Goal: Book appointment/travel/reservation

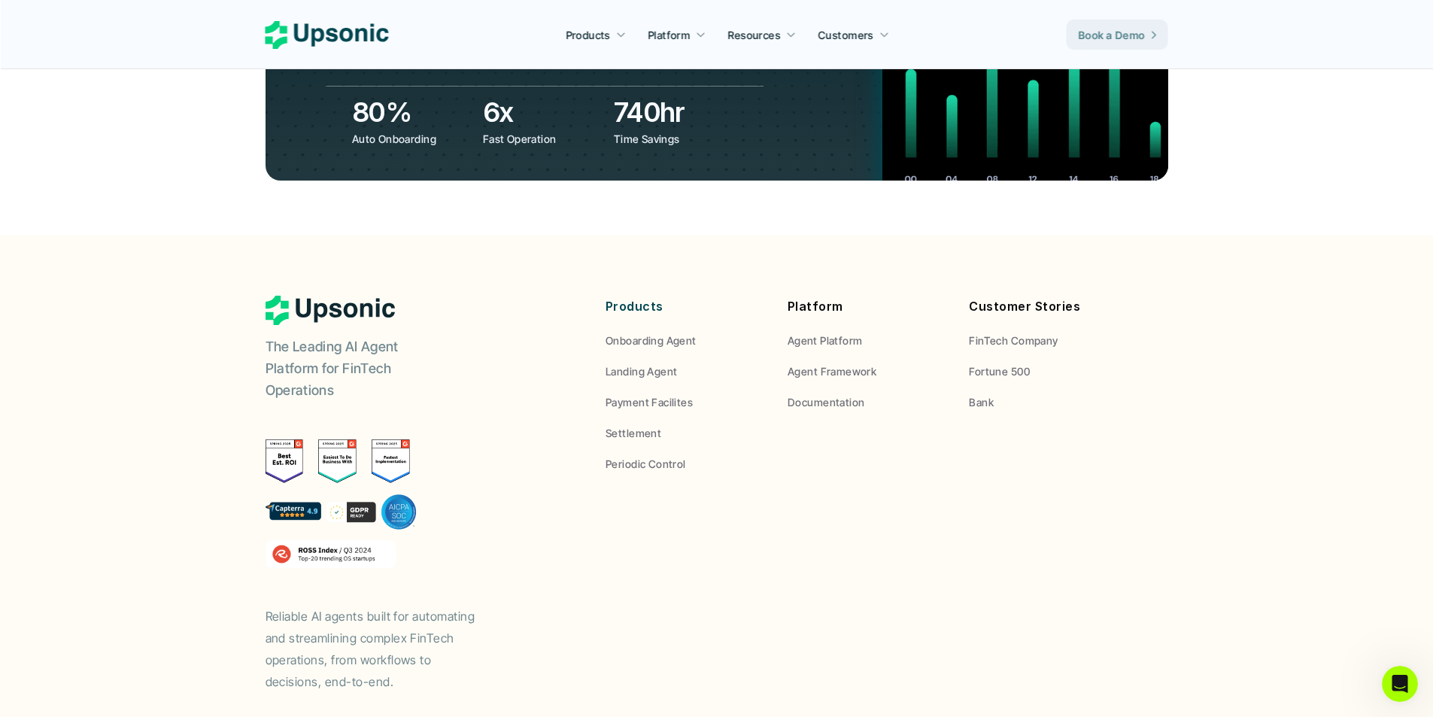
click at [1111, 38] on p "Book a Demo" at bounding box center [1112, 35] width 67 height 16
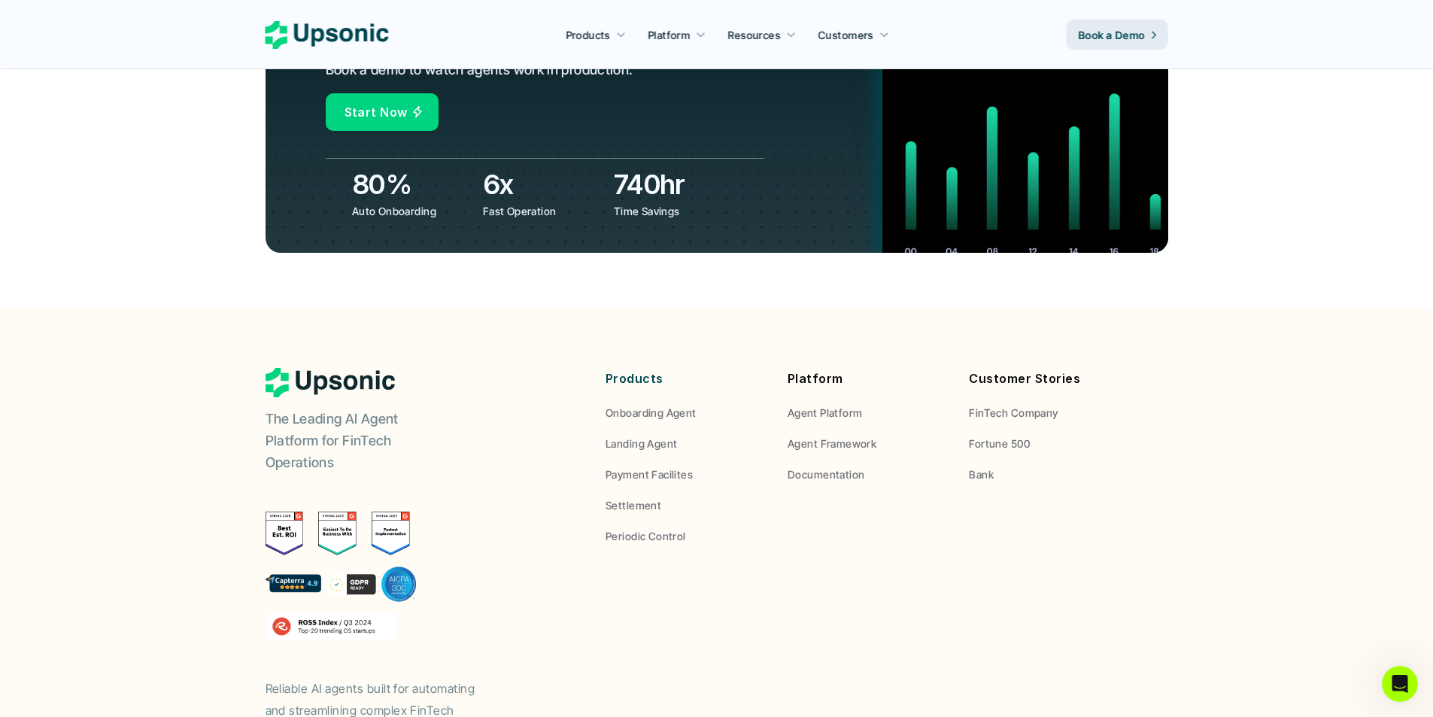
scroll to position [5269, 0]
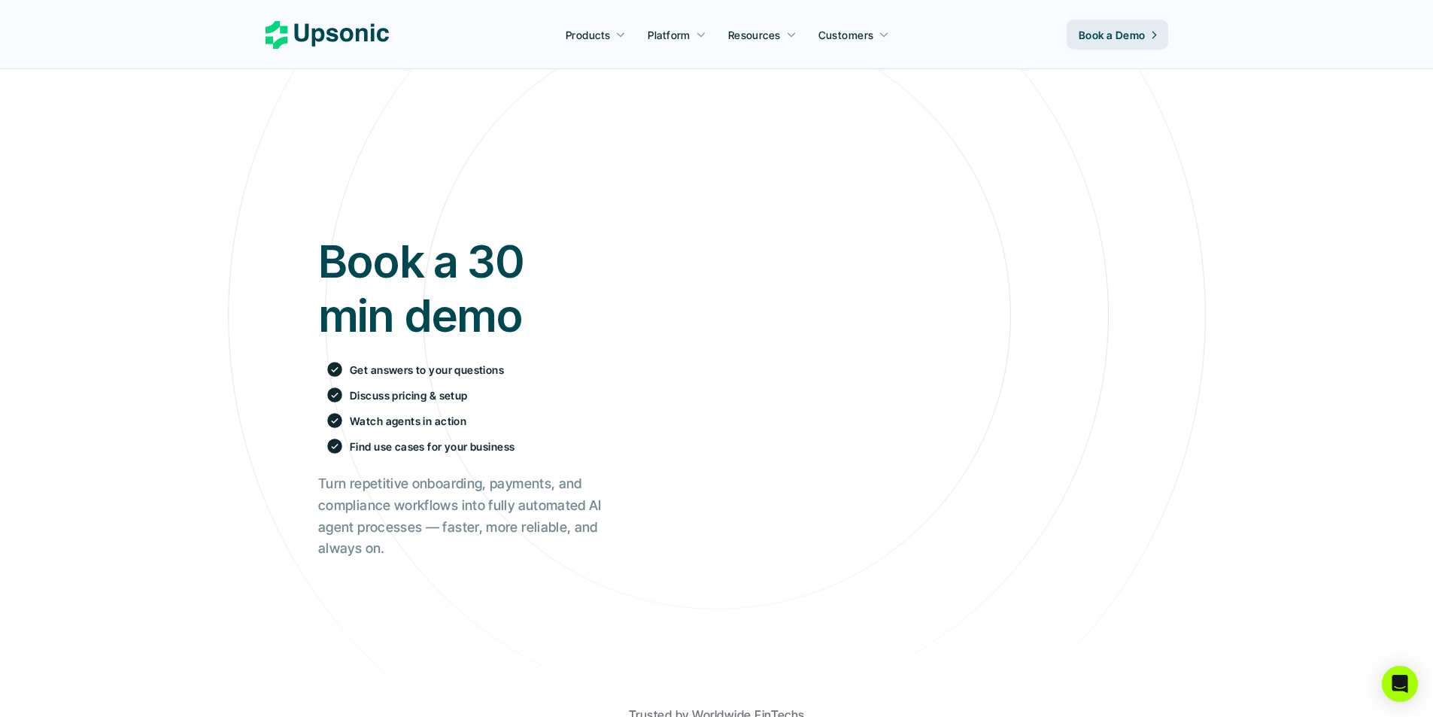
click at [357, 36] on use at bounding box center [327, 35] width 123 height 28
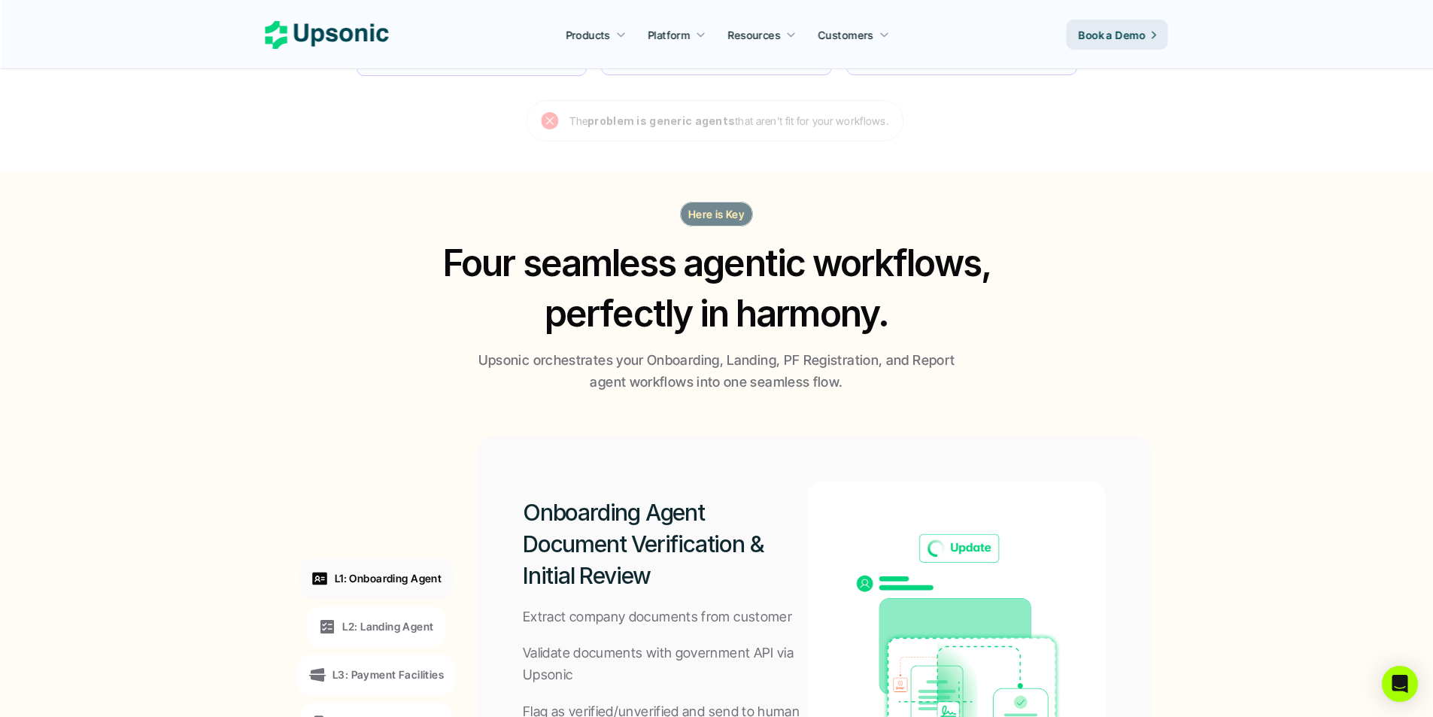
scroll to position [903, 0]
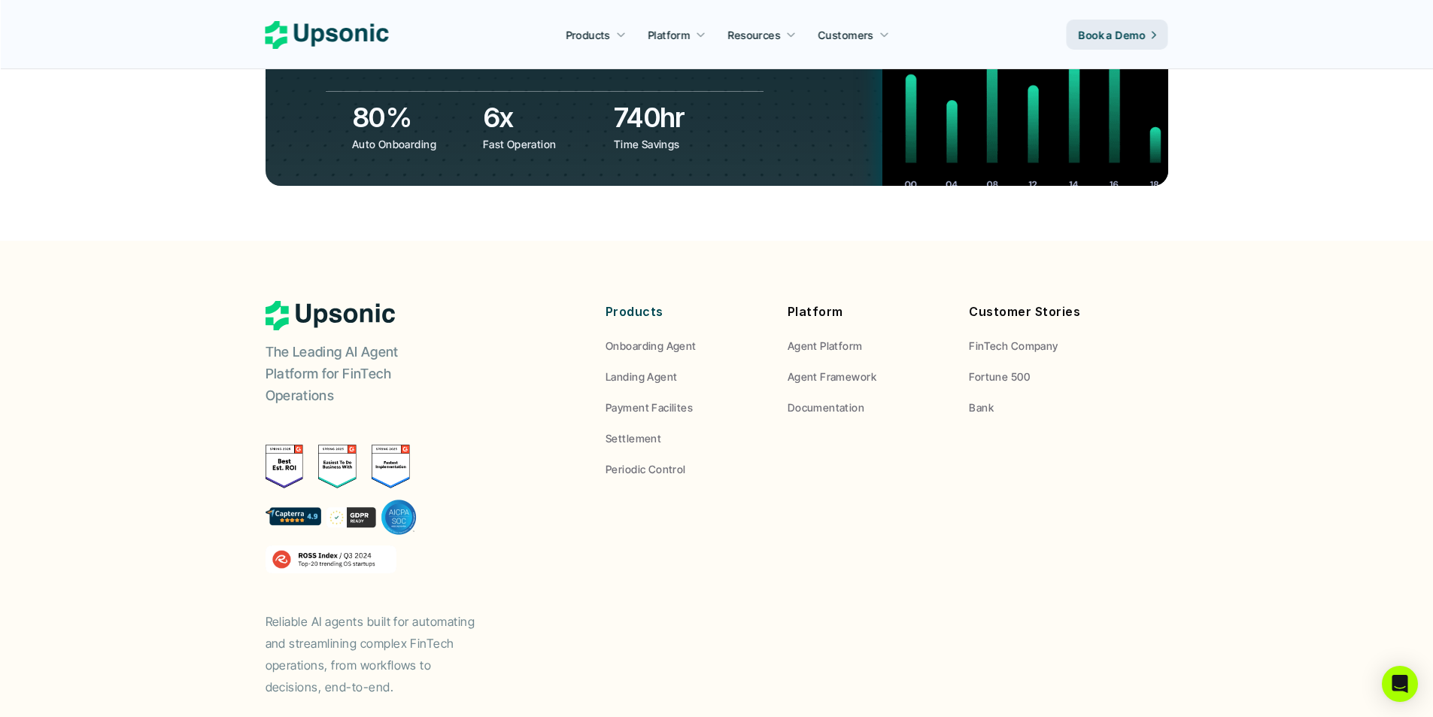
scroll to position [5570, 0]
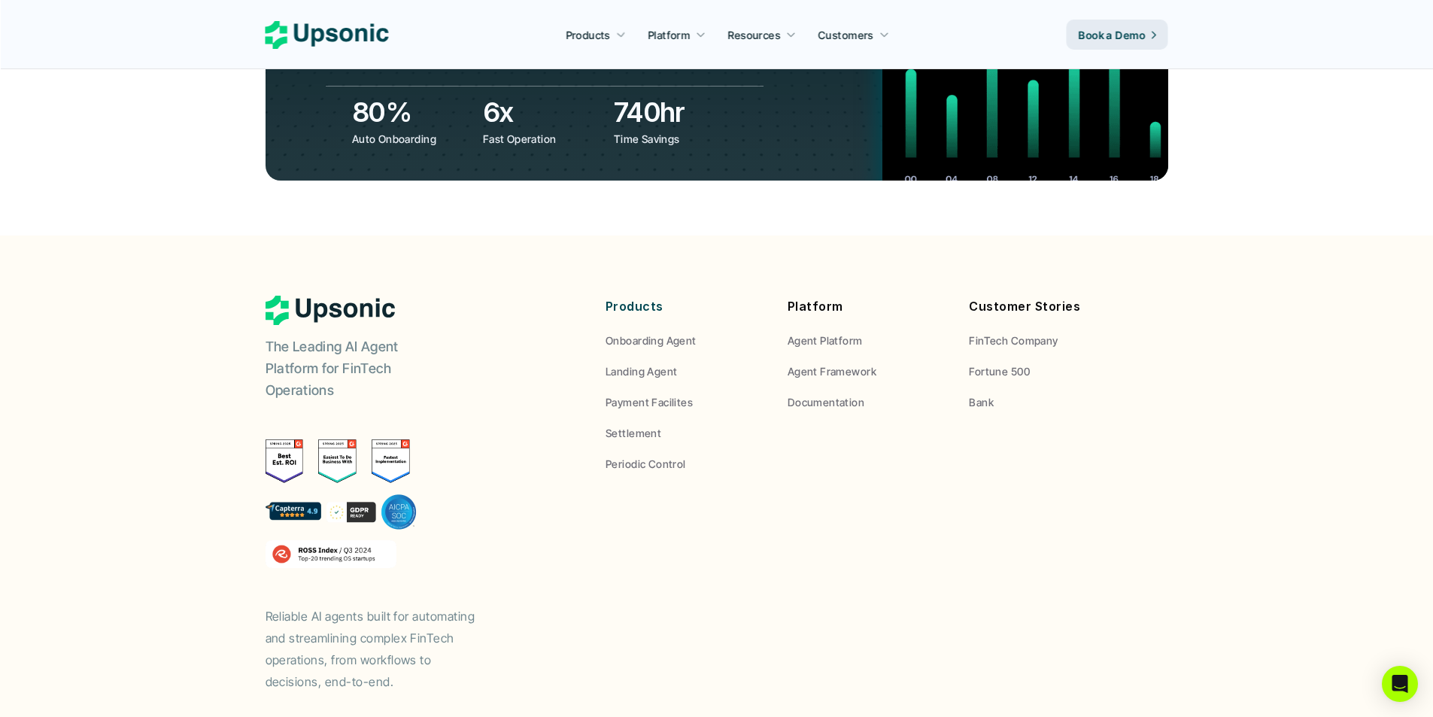
click at [308, 34] on use at bounding box center [327, 35] width 123 height 28
